Goal: Check status: Check status

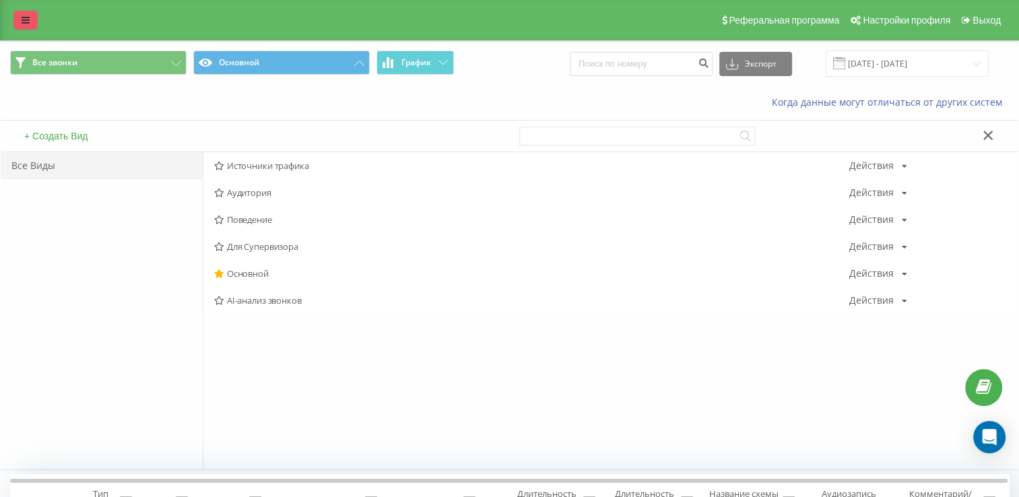
click at [24, 24] on icon at bounding box center [26, 19] width 8 height 9
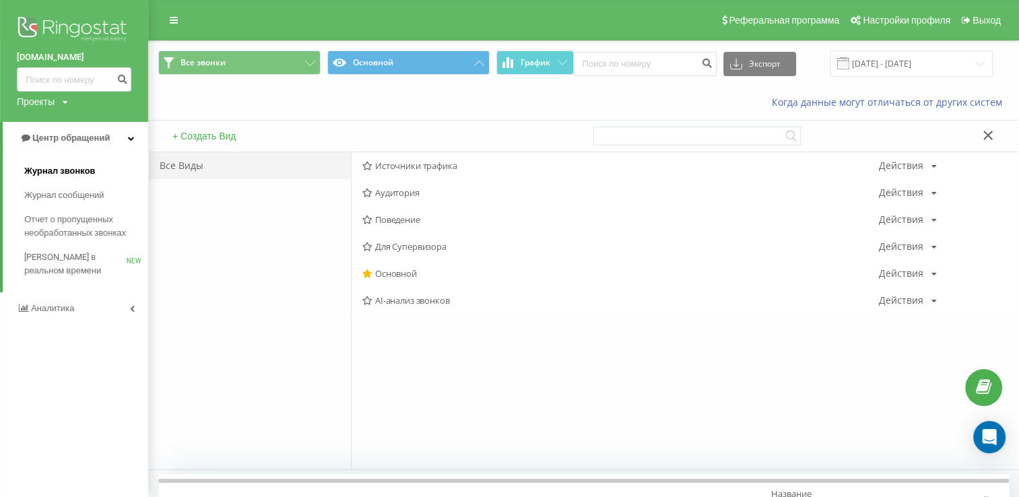
click at [70, 166] on span "Журнал звонков" at bounding box center [59, 170] width 71 height 13
click at [84, 169] on span "Журнал звонков" at bounding box center [59, 170] width 71 height 13
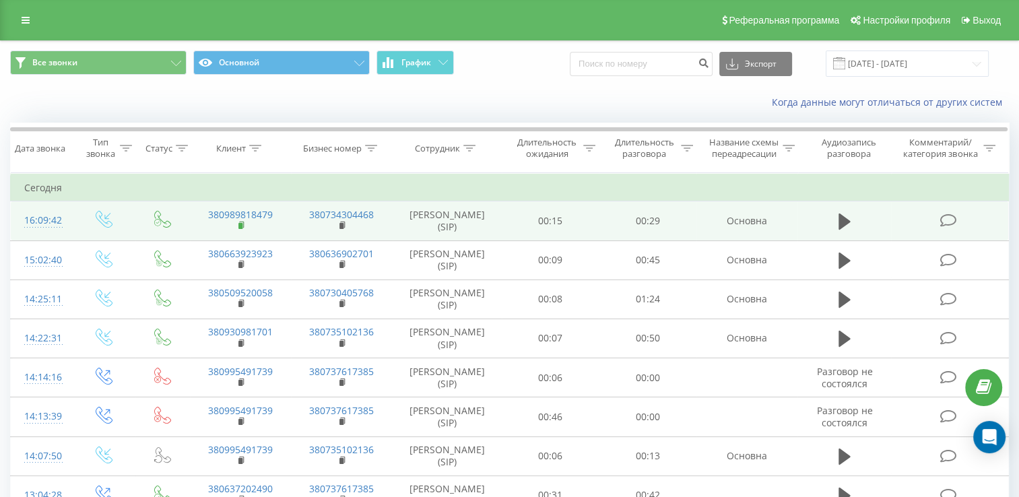
click at [242, 229] on rect at bounding box center [240, 226] width 4 height 6
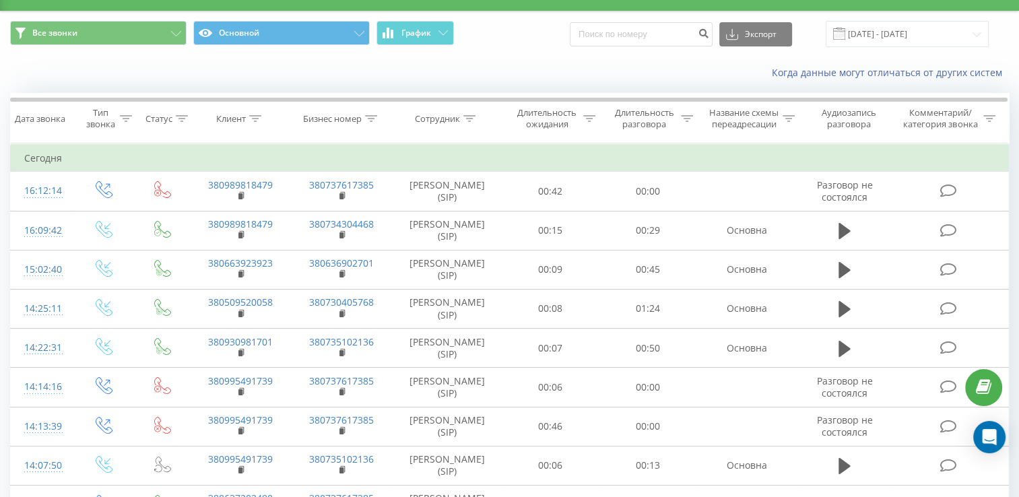
scroll to position [28, 0]
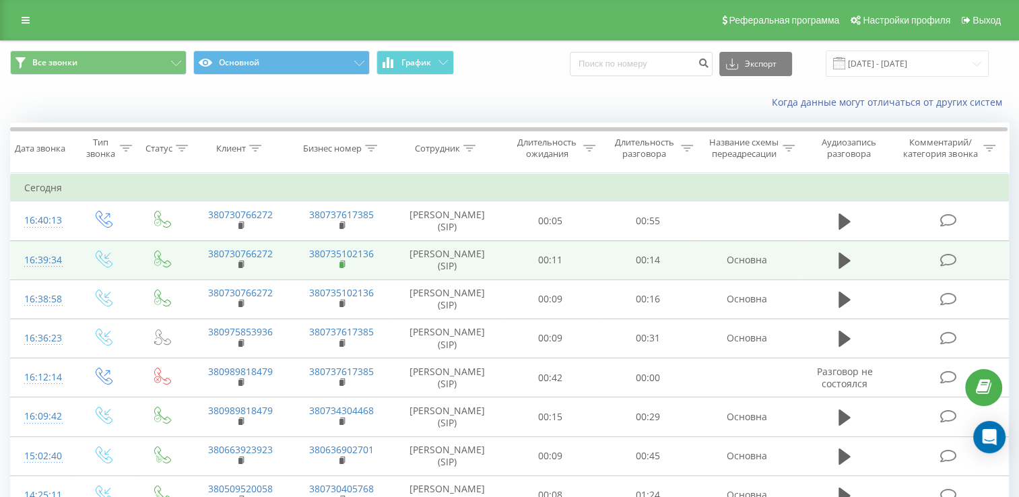
click at [343, 268] on rect at bounding box center [341, 265] width 4 height 6
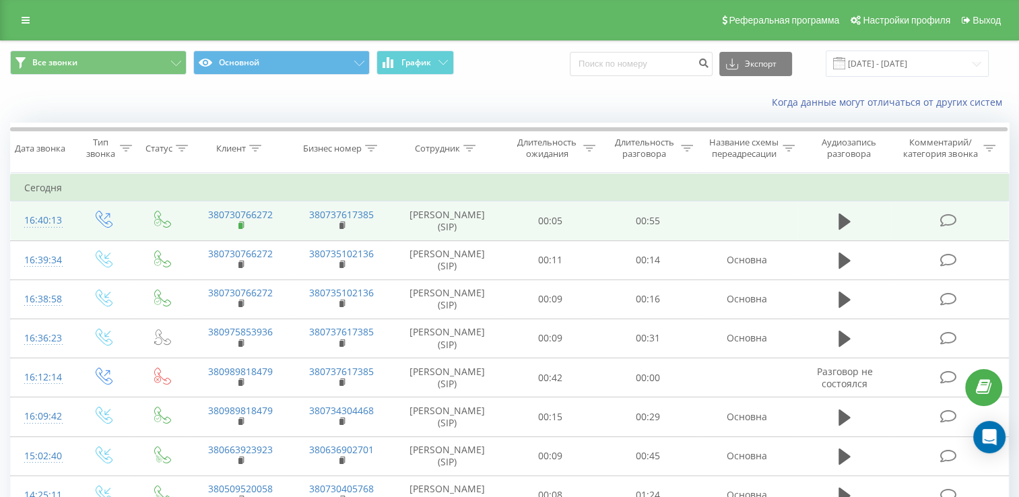
click at [242, 229] on rect at bounding box center [240, 226] width 4 height 6
